Goal: Task Accomplishment & Management: Use online tool/utility

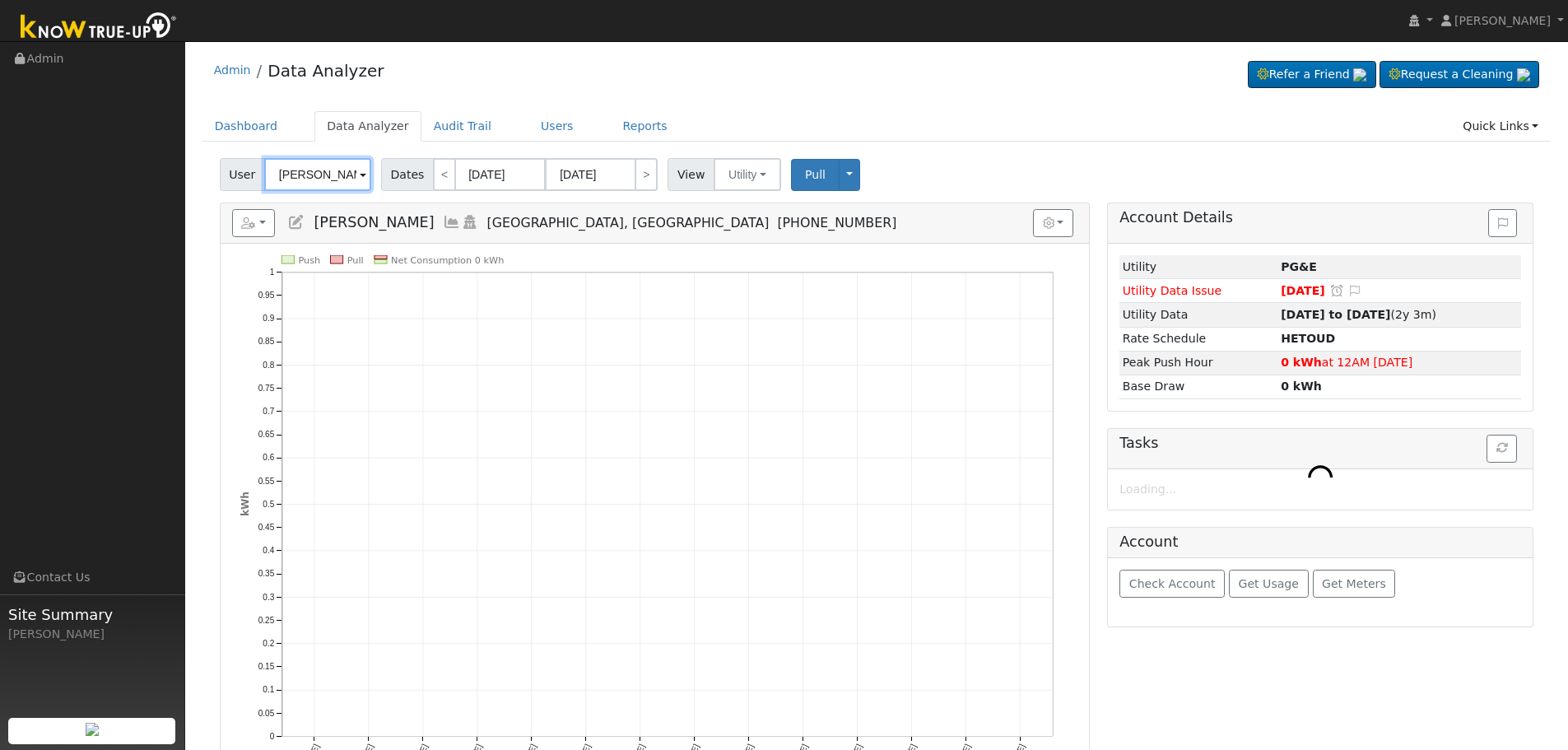
click at [316, 180] on input "[PERSON_NAME]" at bounding box center [317, 174] width 107 height 33
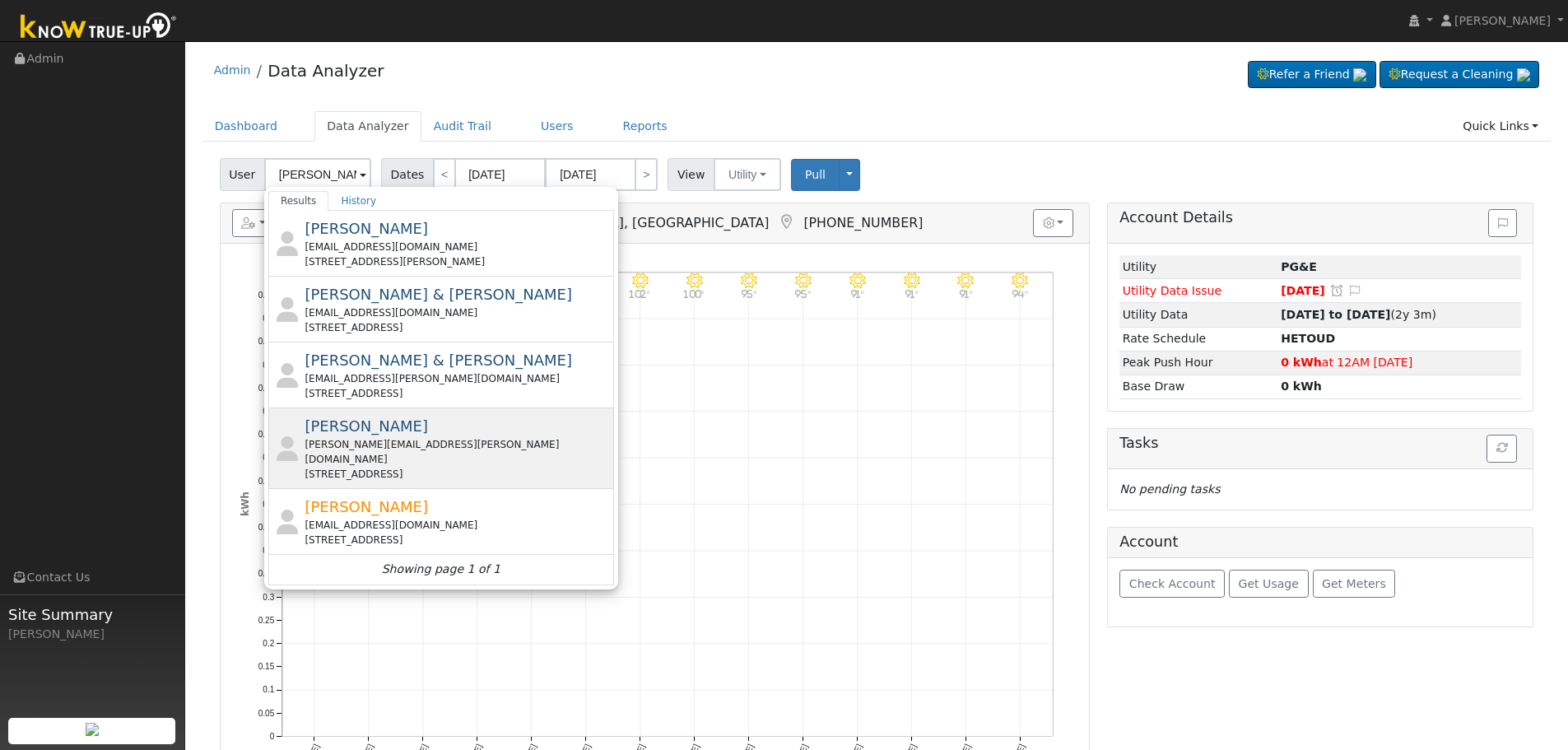
click at [387, 471] on div "[PERSON_NAME] [PERSON_NAME][EMAIL_ADDRESS][PERSON_NAME][DOMAIN_NAME] [STREET_AD…" at bounding box center [441, 449] width 345 height 80
type input "[PERSON_NAME]"
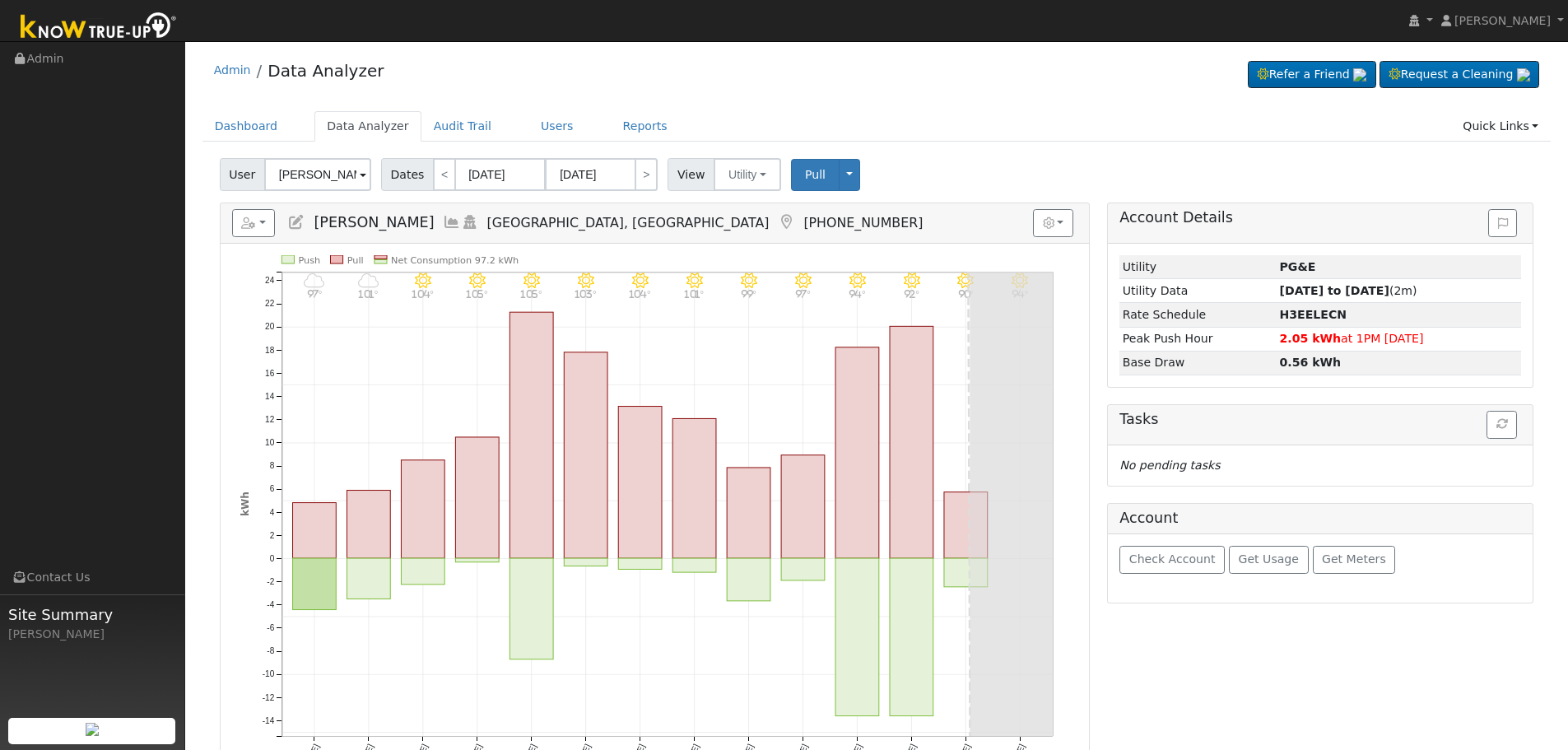
click at [443, 224] on icon at bounding box center [451, 221] width 18 height 15
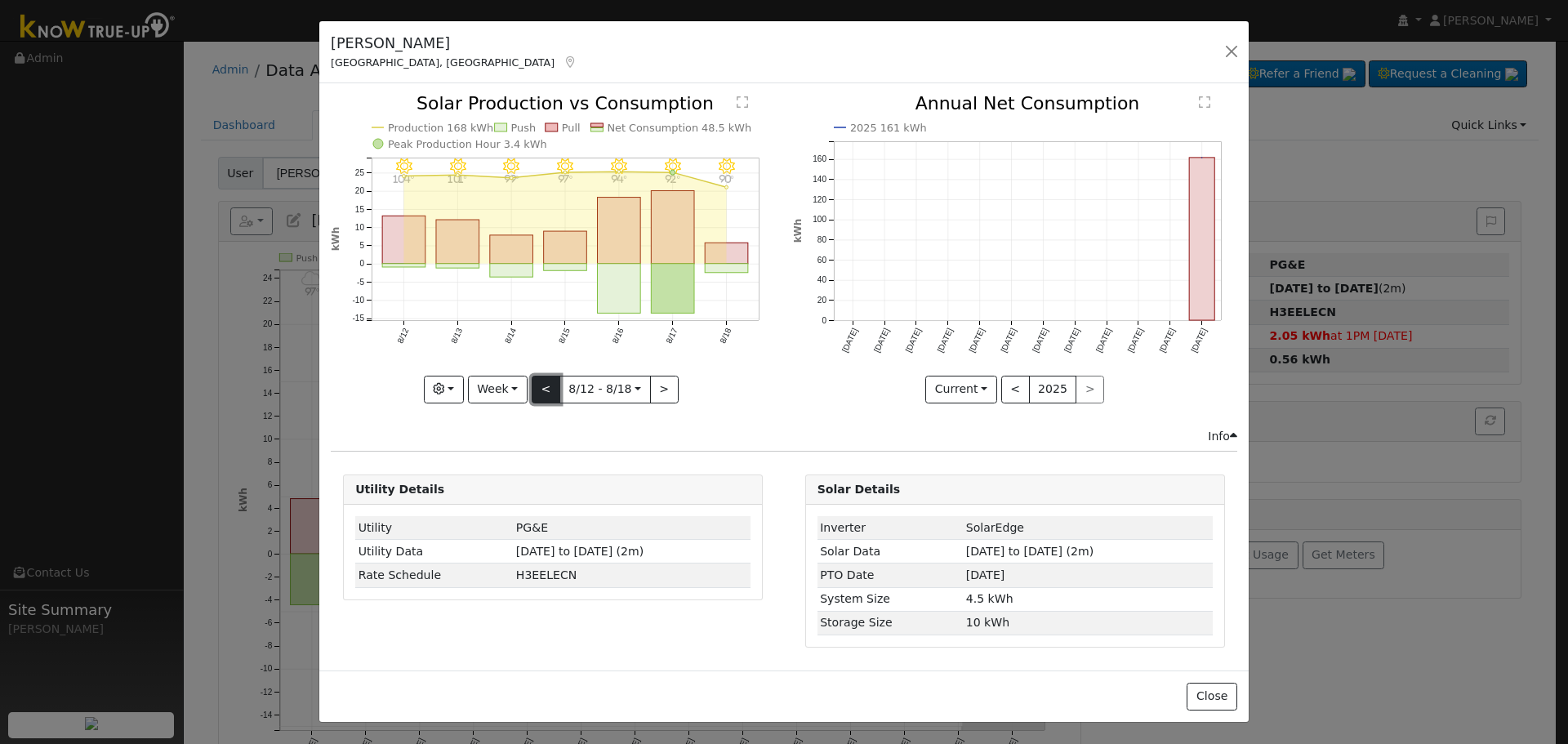
click at [548, 384] on button "<" at bounding box center [546, 389] width 29 height 28
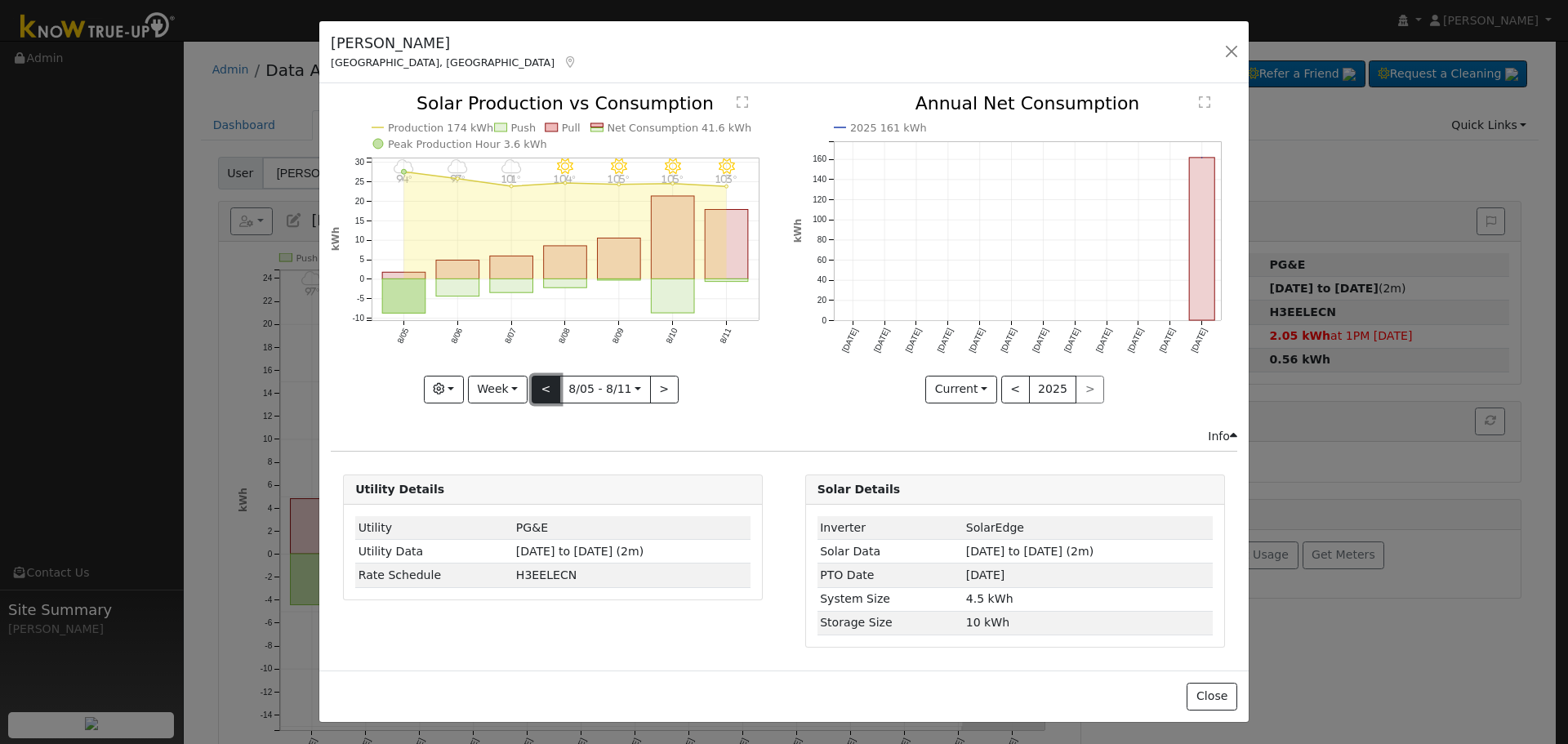
click at [548, 384] on button "<" at bounding box center [546, 389] width 29 height 28
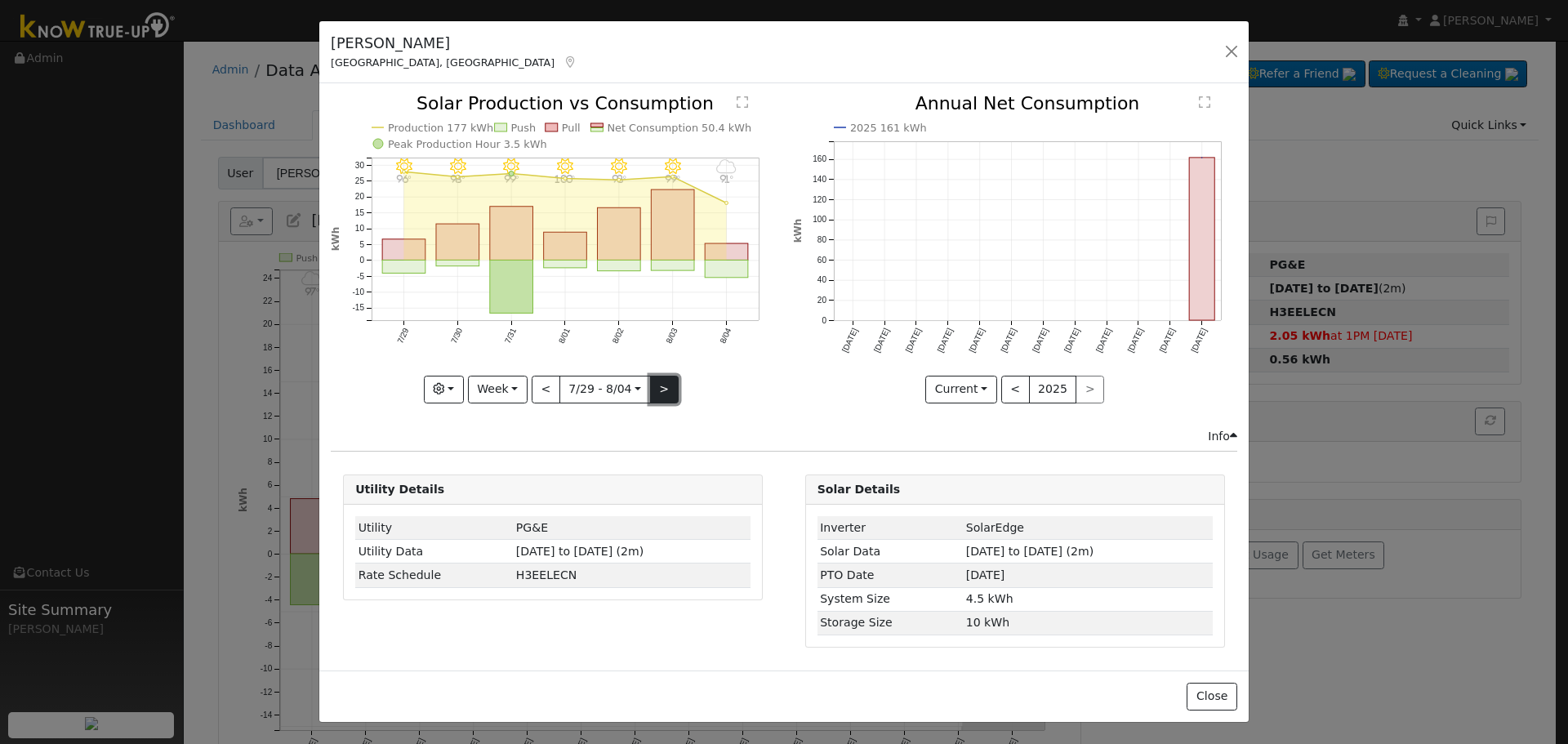
click at [656, 385] on button ">" at bounding box center [664, 389] width 29 height 28
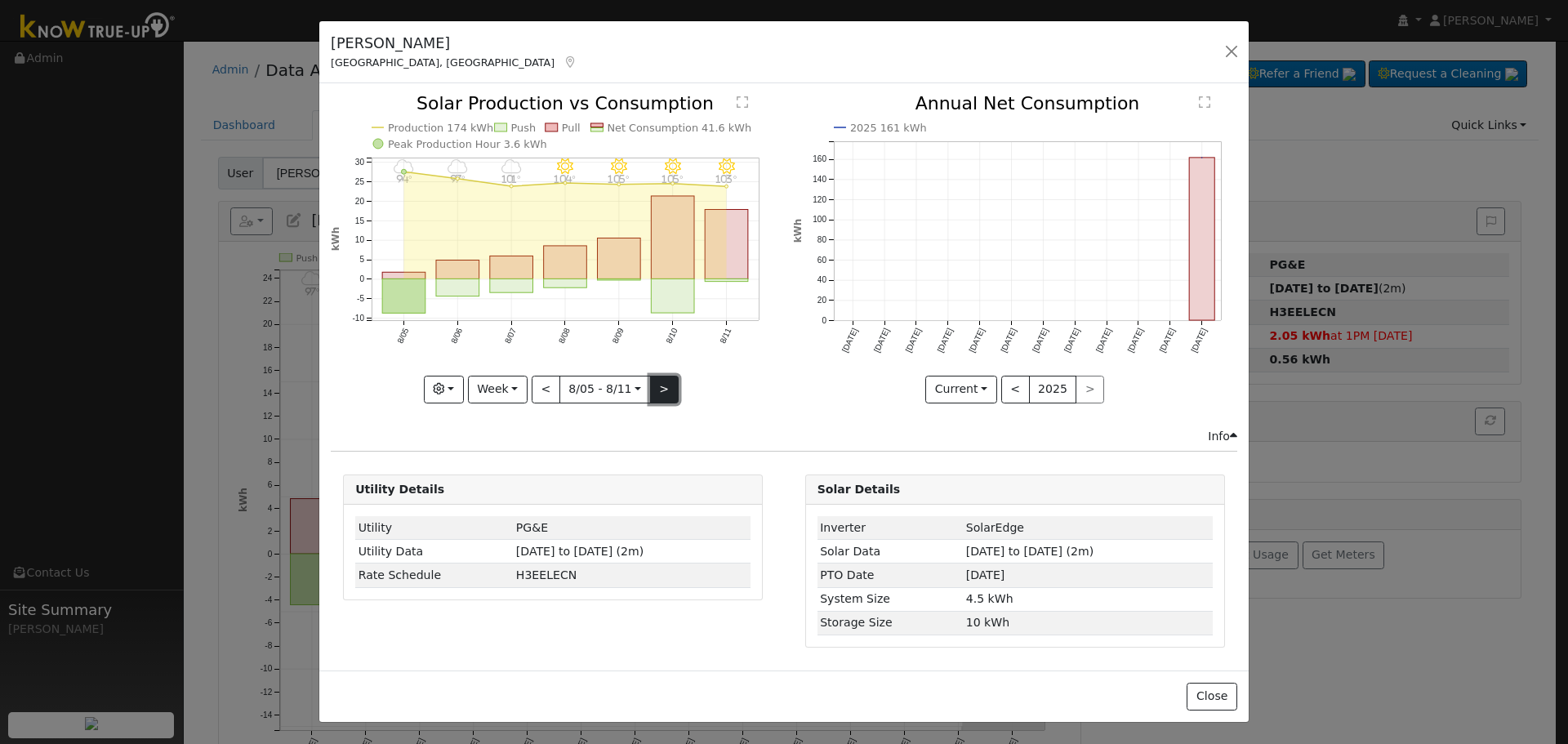
click at [659, 384] on button ">" at bounding box center [664, 389] width 29 height 28
type input "[DATE]"
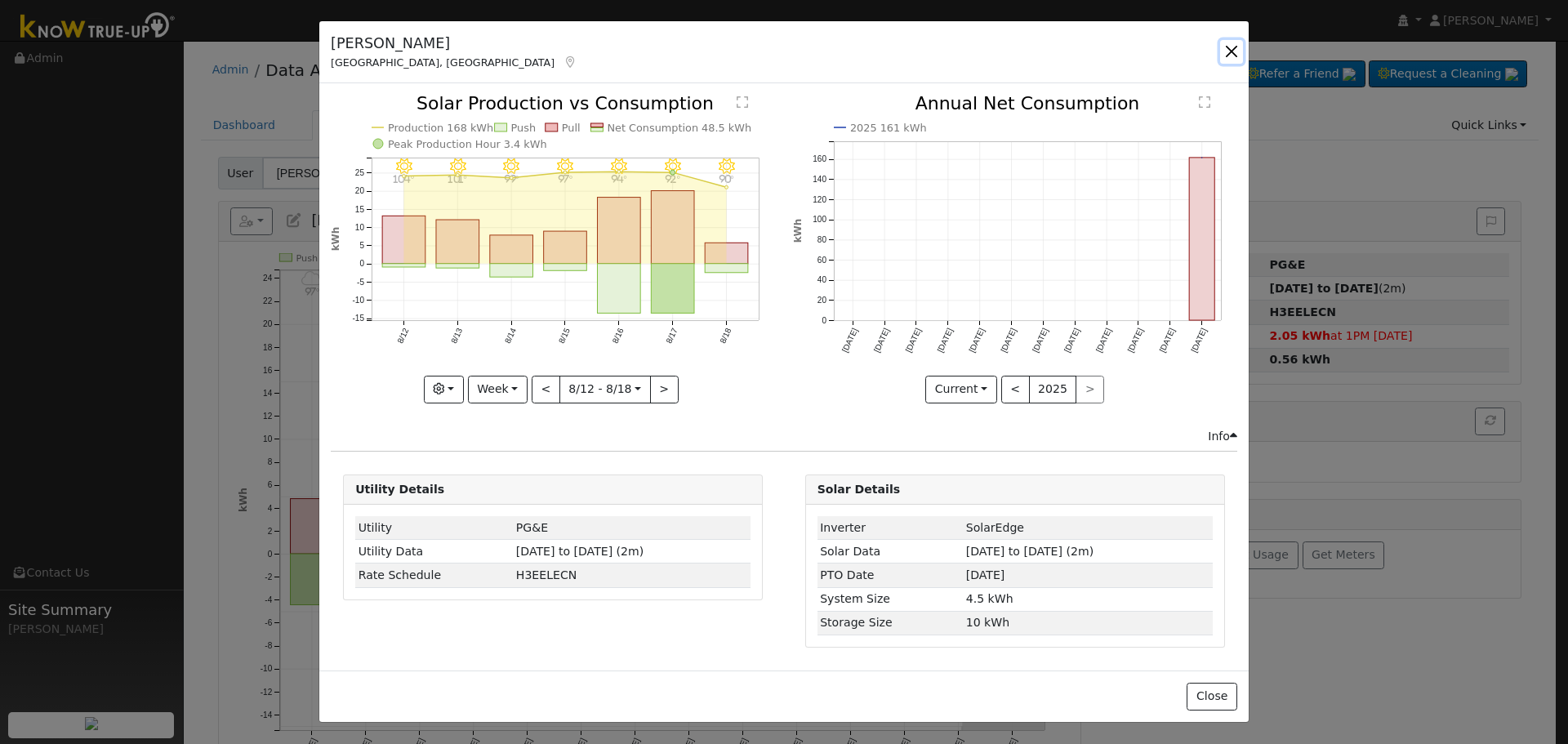
click at [1231, 47] on button "button" at bounding box center [1230, 51] width 23 height 23
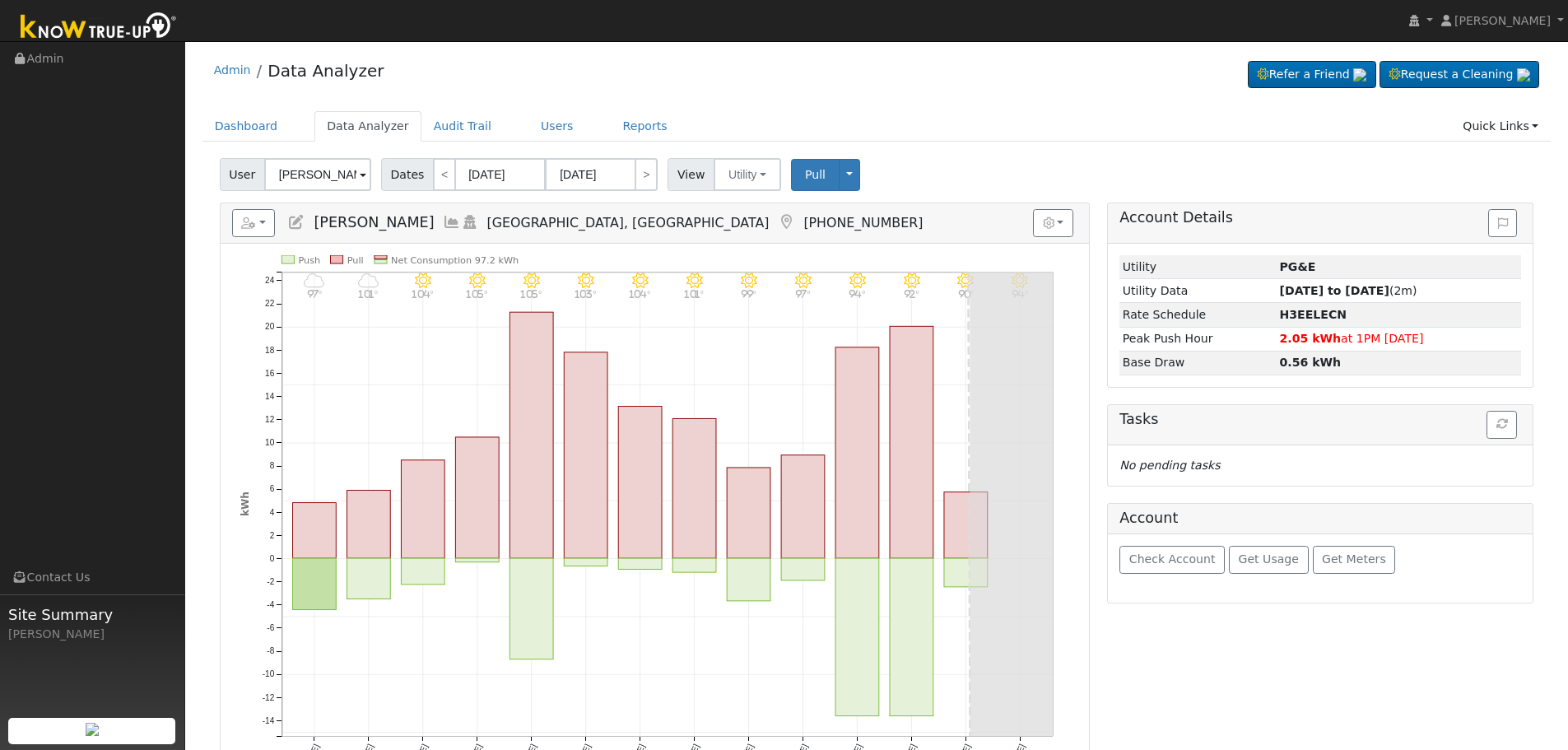
click at [443, 219] on icon at bounding box center [451, 221] width 18 height 15
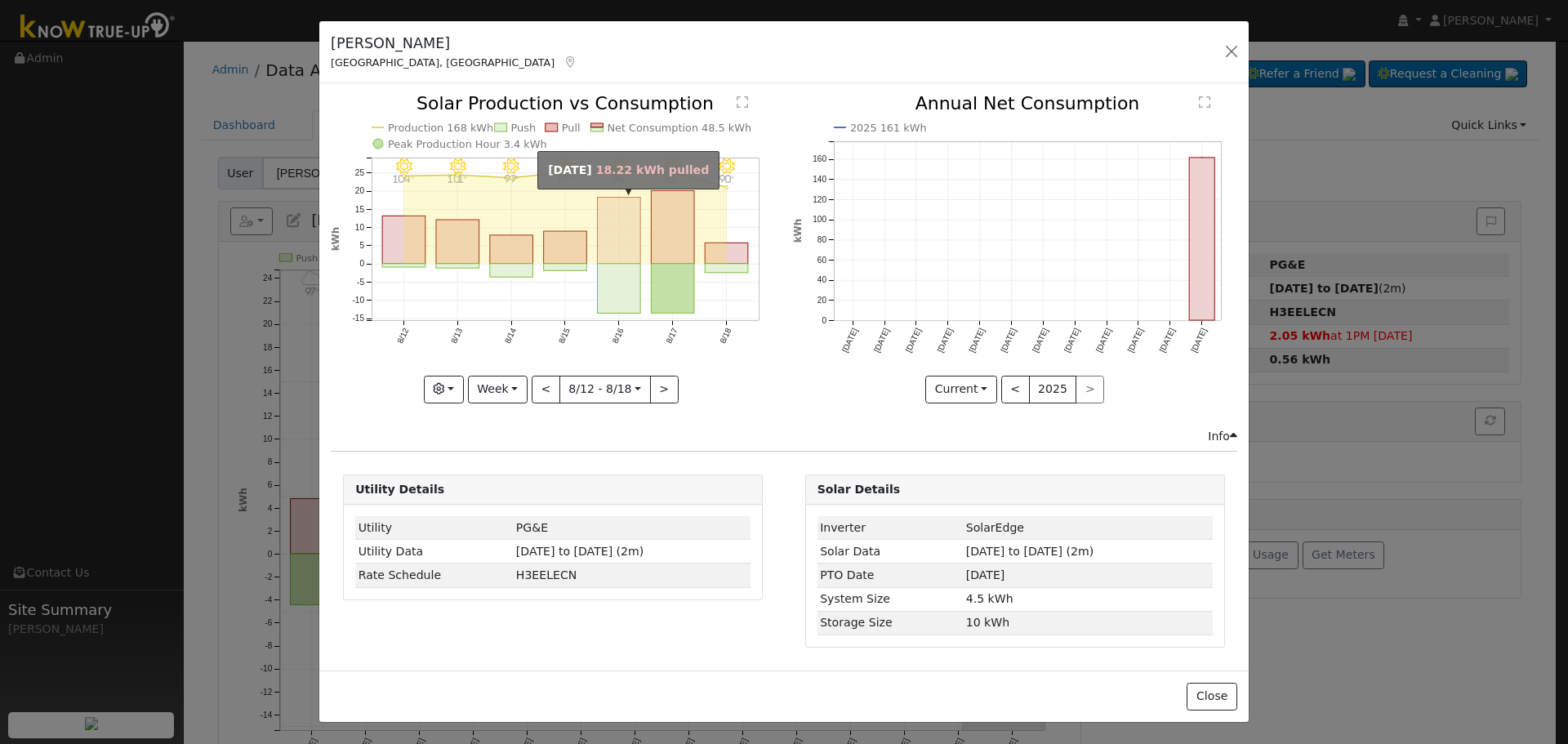
click at [616, 231] on rect "onclick=""" at bounding box center [619, 231] width 43 height 66
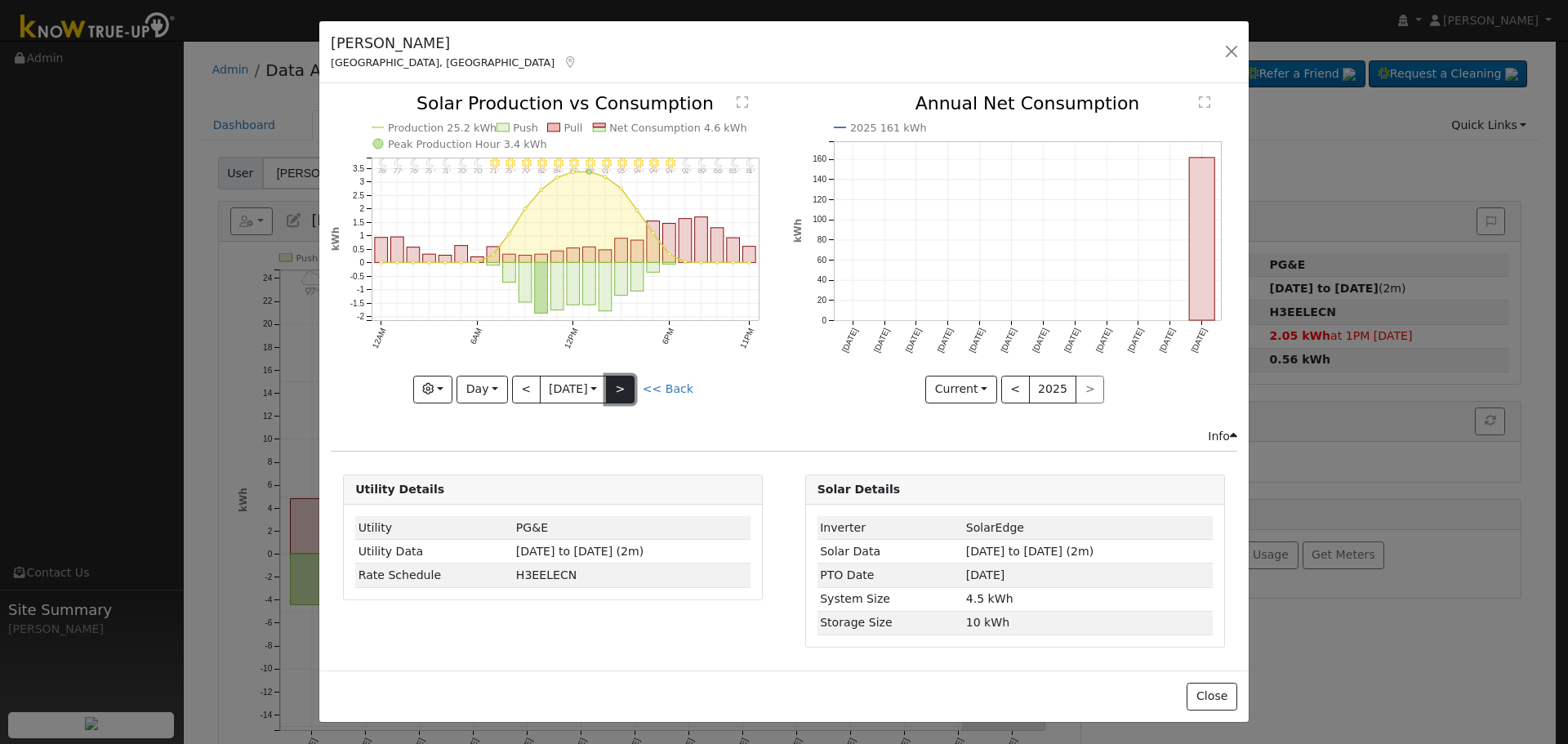
click at [630, 386] on button ">" at bounding box center [620, 389] width 29 height 28
click at [522, 384] on button "<" at bounding box center [527, 389] width 29 height 28
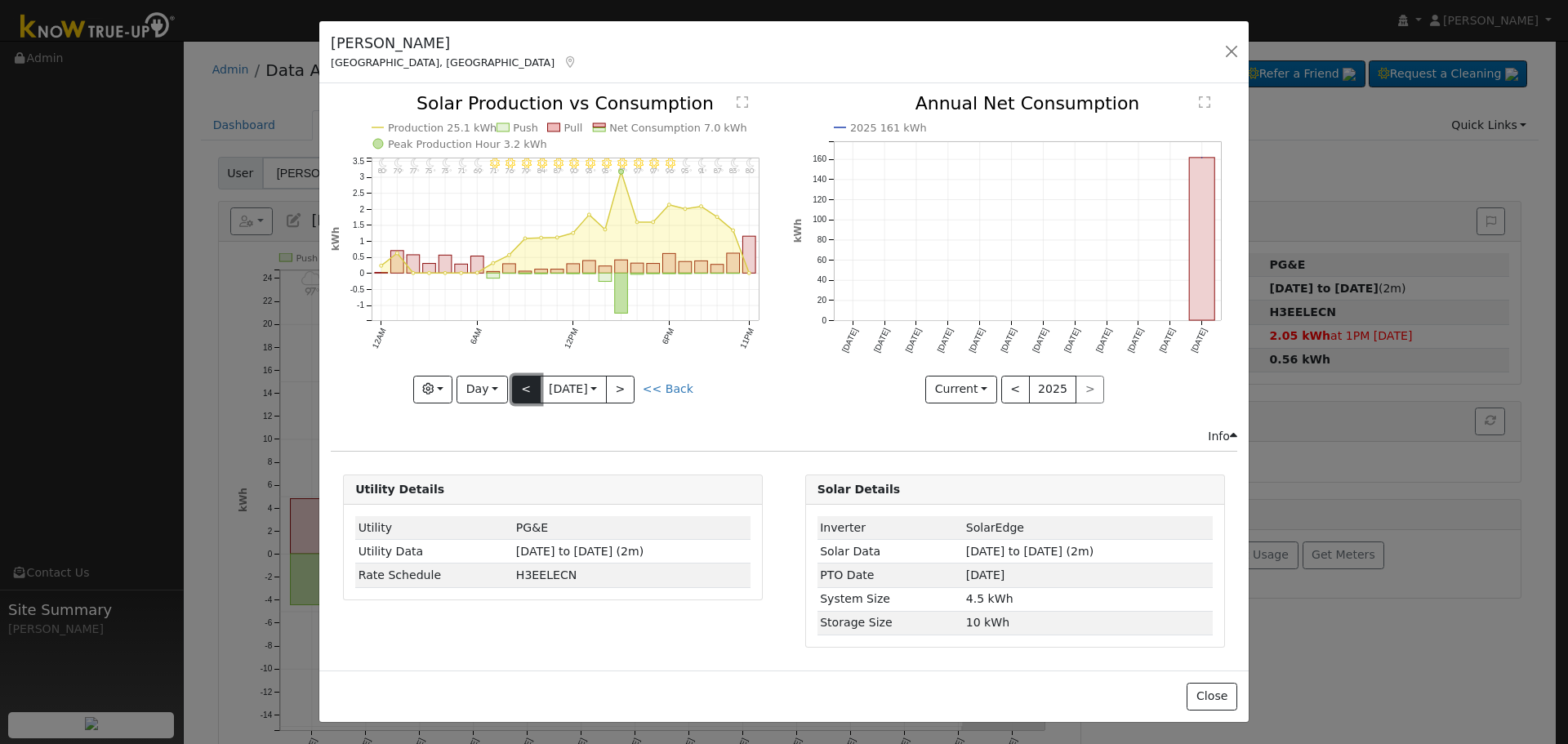
click at [522, 384] on button "<" at bounding box center [527, 389] width 29 height 28
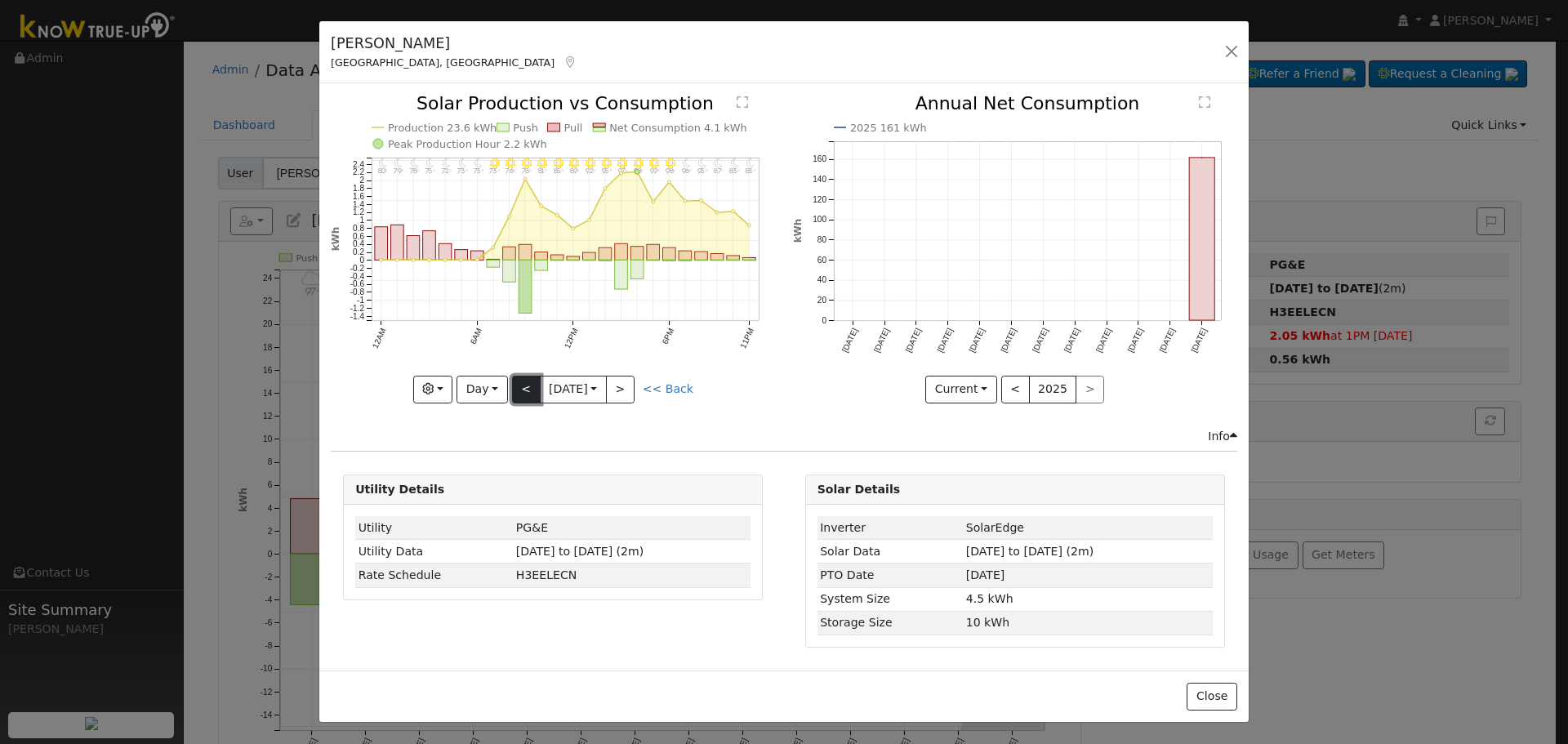
click at [522, 384] on button "<" at bounding box center [527, 389] width 29 height 28
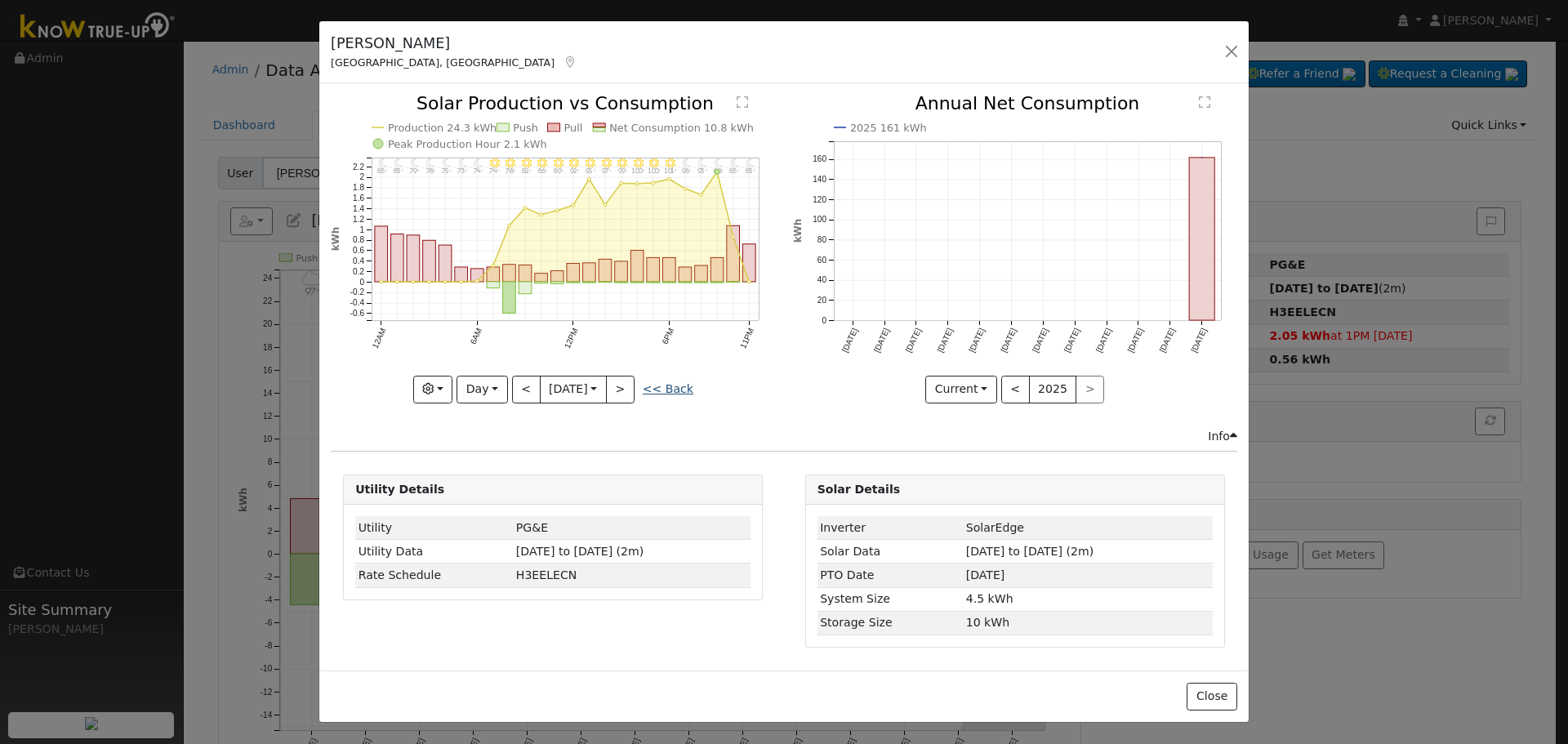
click at [672, 391] on link "<< Back" at bounding box center [668, 389] width 51 height 13
type input "[DATE]"
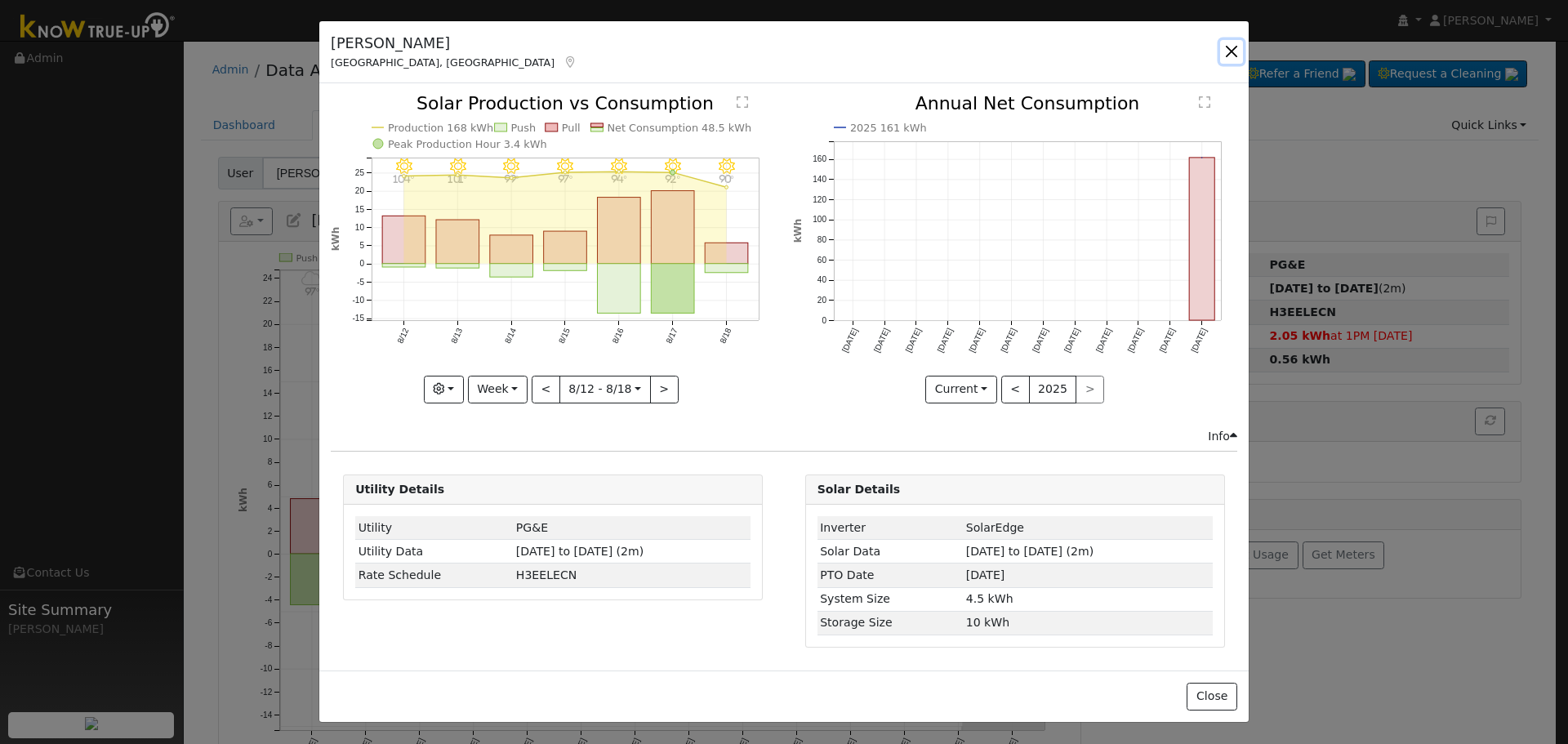
click at [1224, 52] on button "button" at bounding box center [1230, 51] width 23 height 23
